Goal: Task Accomplishment & Management: Manage account settings

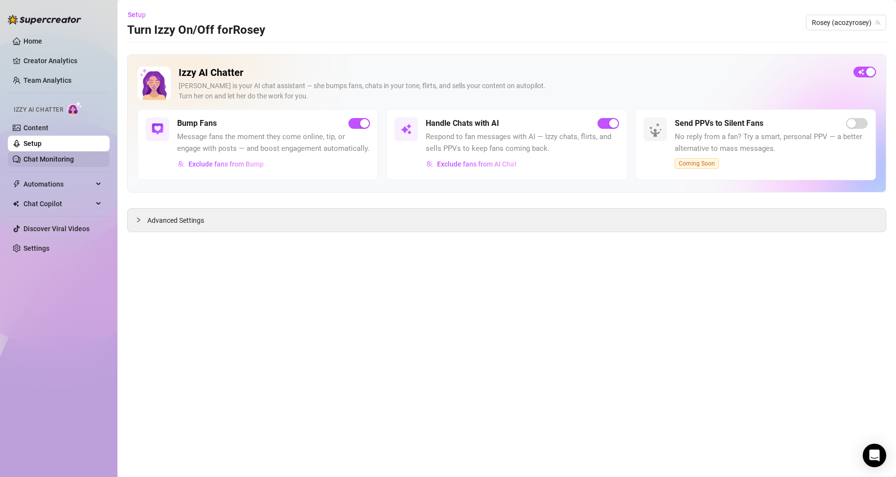
click at [53, 157] on link "Chat Monitoring" at bounding box center [48, 159] width 50 height 8
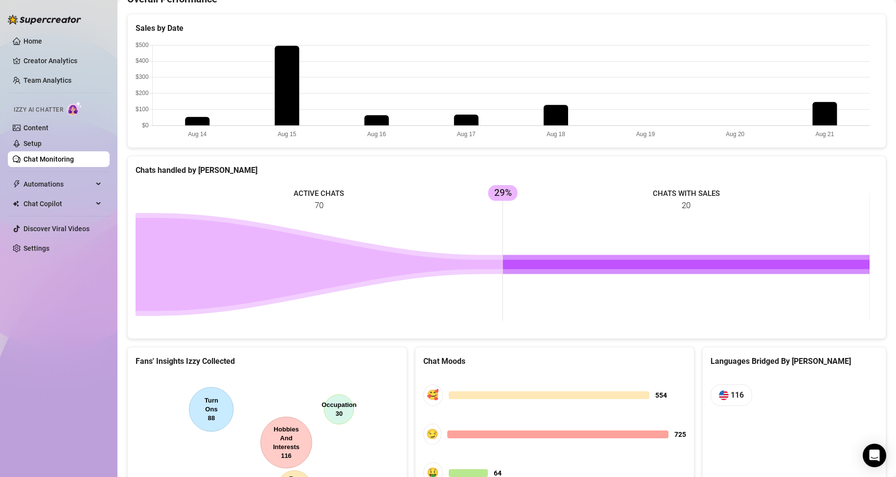
scroll to position [362, 0]
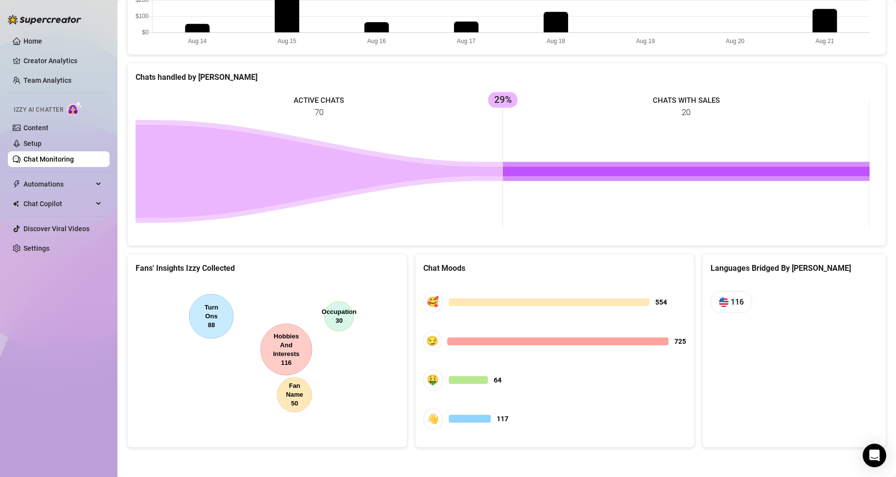
click at [57, 92] on ul "Home Creator Analytics Team Analytics Izzy AI Chatter Content Setup Chat Monito…" at bounding box center [59, 144] width 102 height 230
click at [50, 76] on link "Team Analytics" at bounding box center [47, 80] width 48 height 8
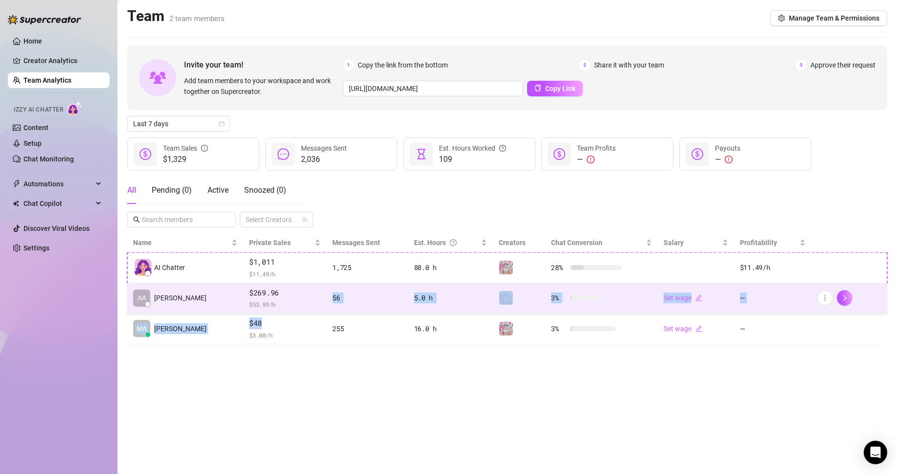
click at [297, 313] on tbody "AI Chatter $1,011 $ 11.49 /h 1,725 88.0 h 28 % $11.49 /h AA Aaron $269.96 $ 53.…" at bounding box center [507, 299] width 760 height 92
click at [285, 296] on span "$269.96" at bounding box center [284, 293] width 71 height 12
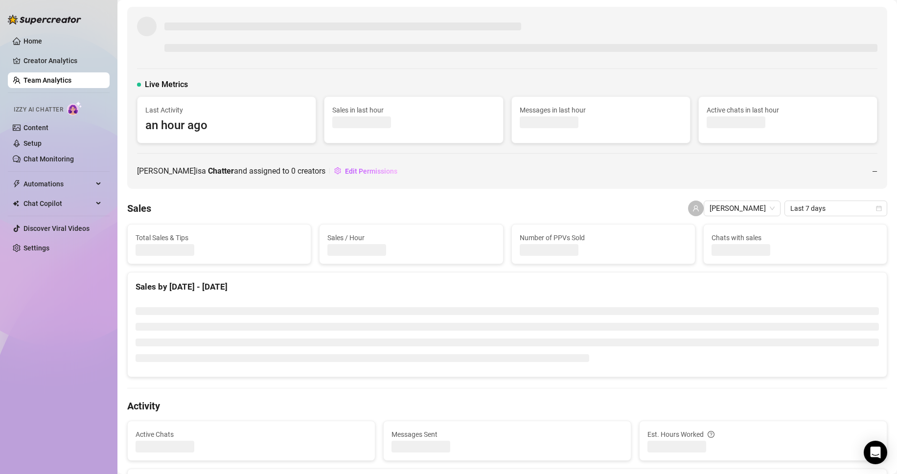
click at [285, 296] on div at bounding box center [507, 335] width 759 height 84
